Goal: Task Accomplishment & Management: Use online tool/utility

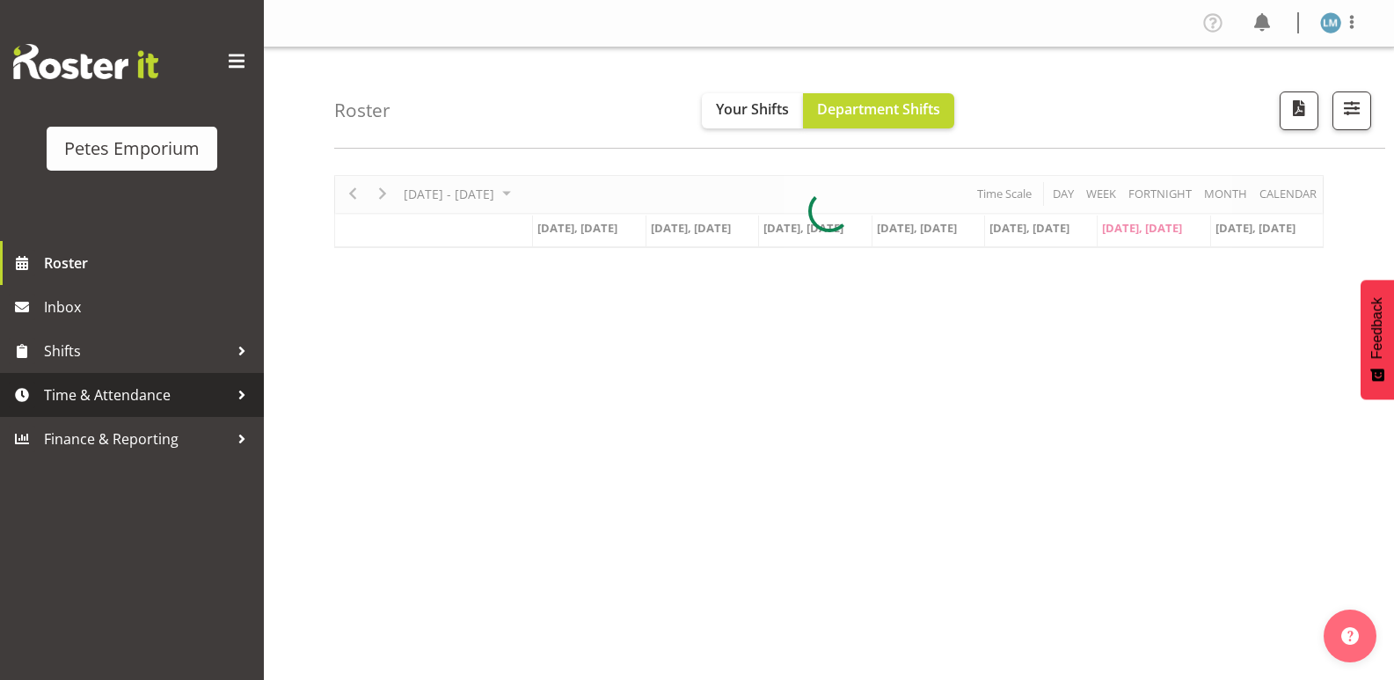
click at [91, 387] on span "Time & Attendance" at bounding box center [136, 395] width 185 height 26
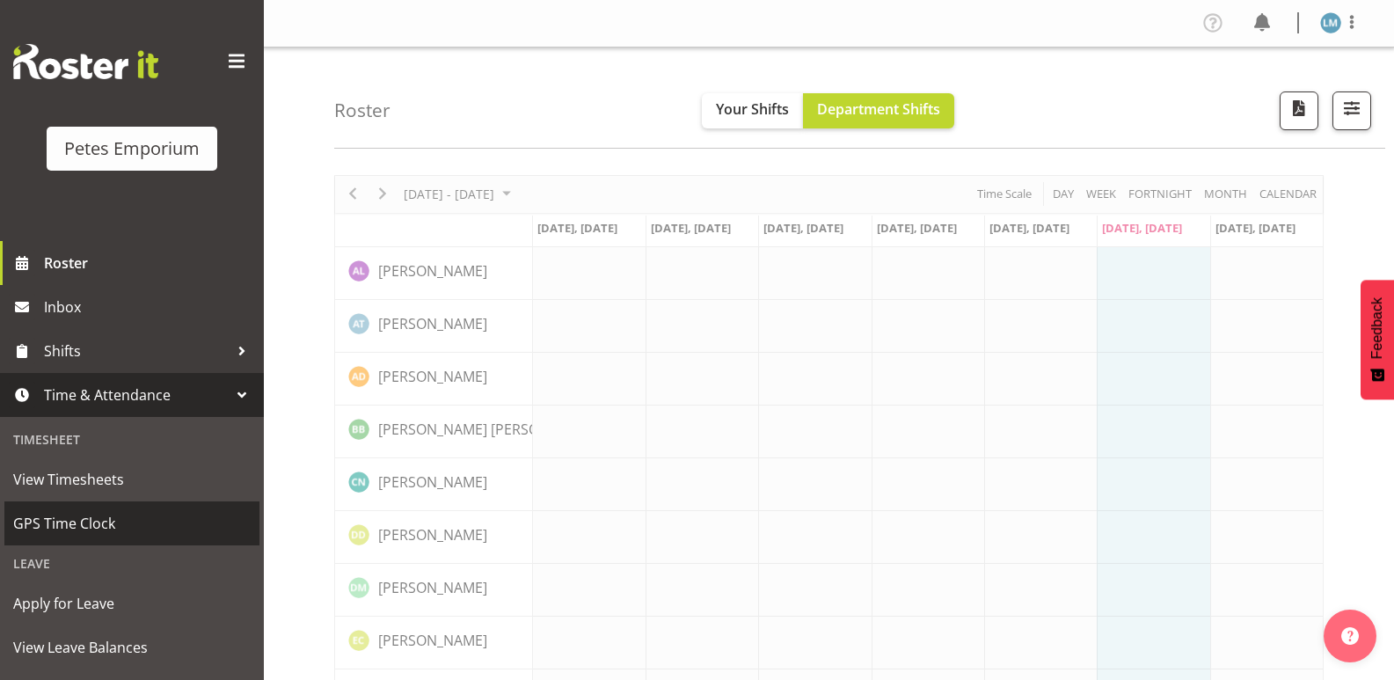
click at [163, 523] on span "GPS Time Clock" at bounding box center [131, 523] width 237 height 26
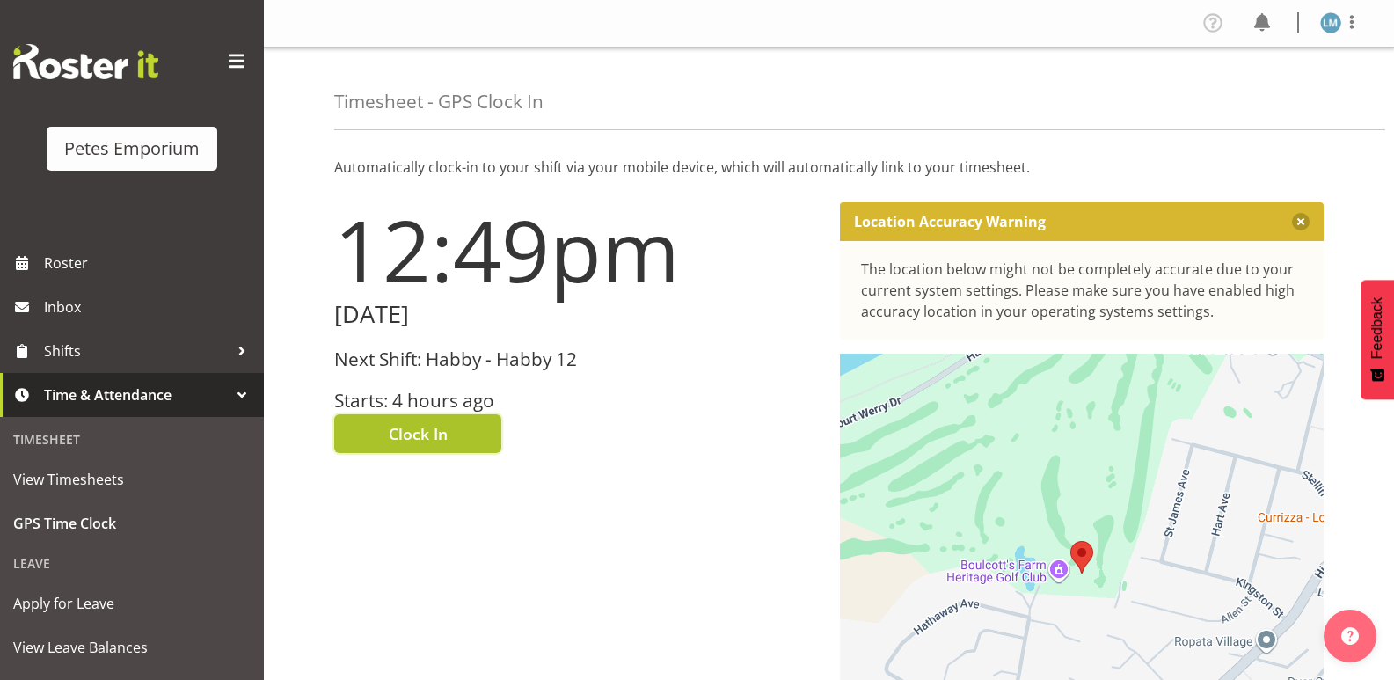
click at [459, 434] on button "Clock In" at bounding box center [417, 433] width 167 height 39
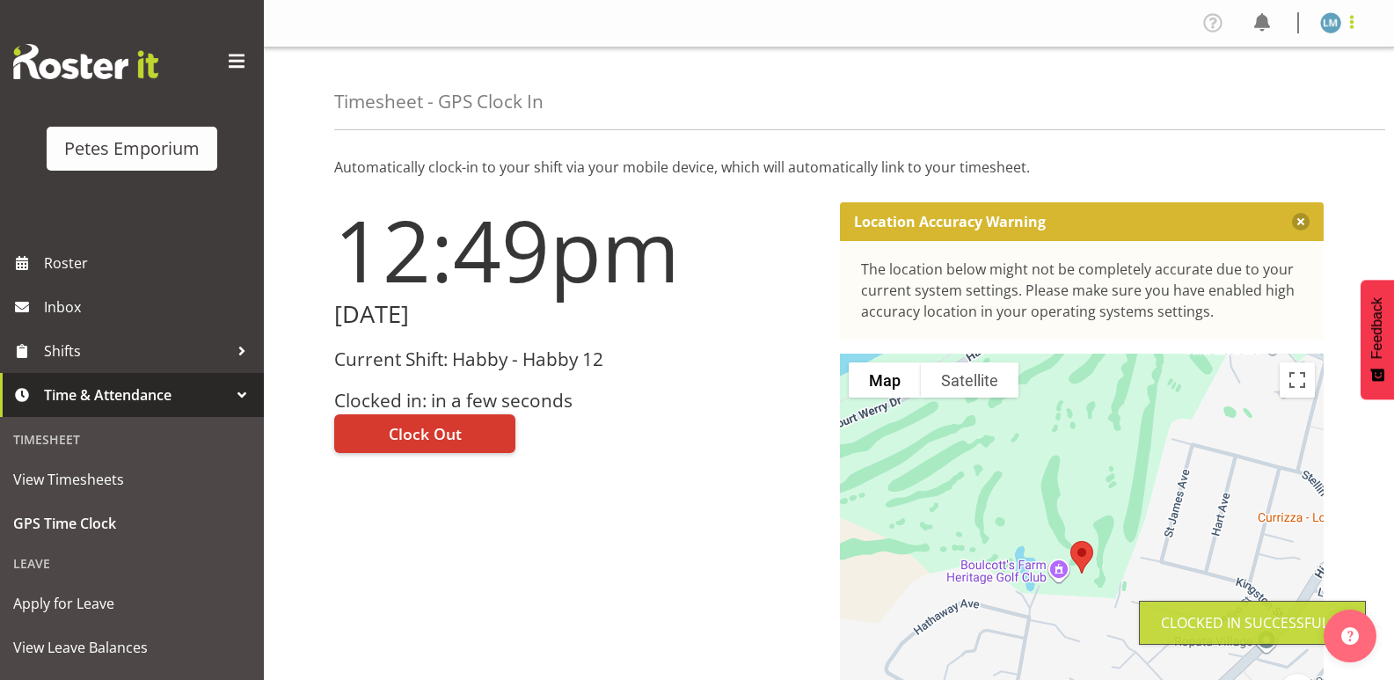
click at [1342, 22] on span at bounding box center [1351, 21] width 21 height 21
click at [1252, 95] on link "Log Out" at bounding box center [1278, 93] width 169 height 32
